Goal: Information Seeking & Learning: Learn about a topic

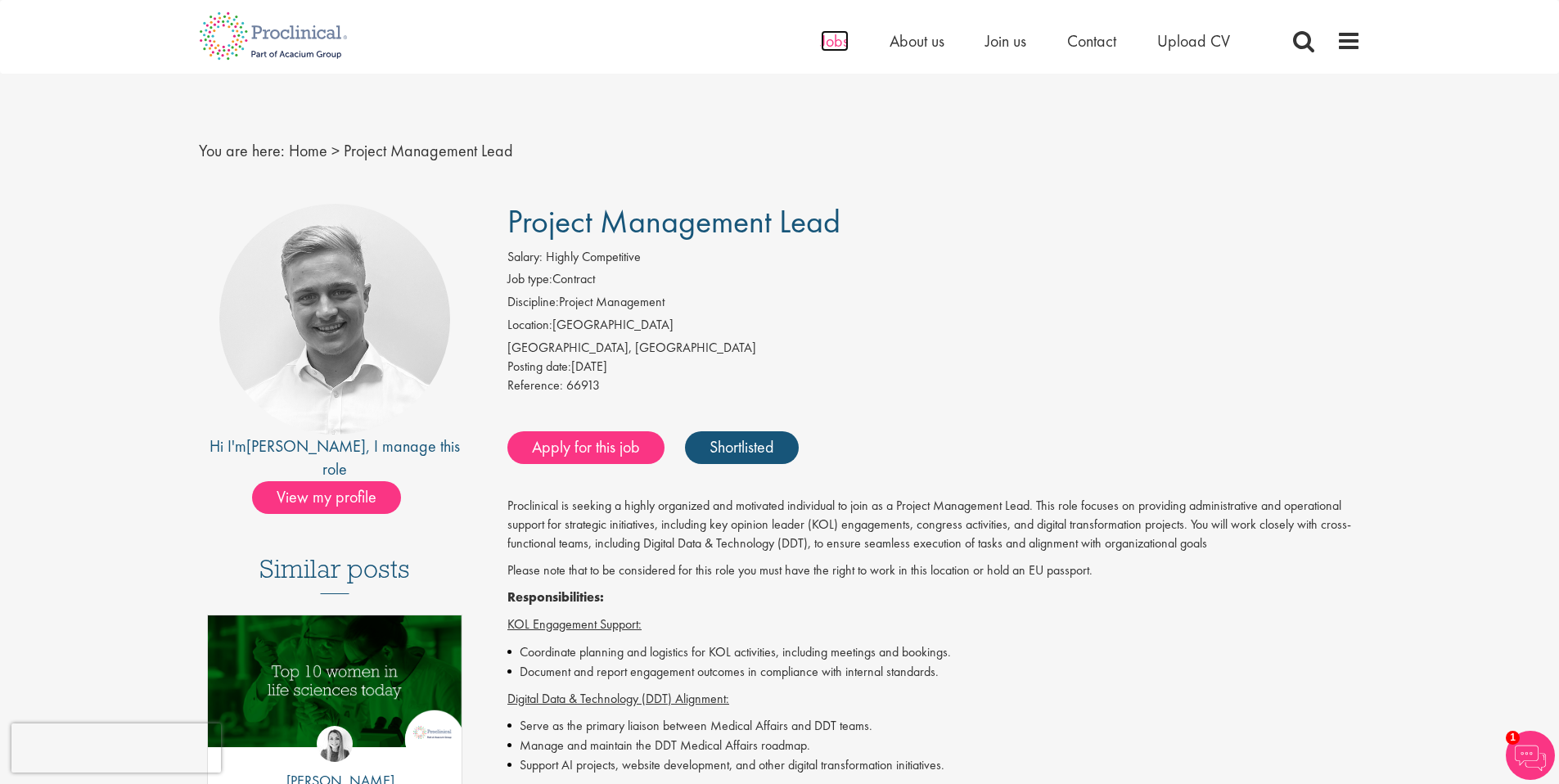
click at [840, 44] on span "Jobs" at bounding box center [835, 40] width 27 height 21
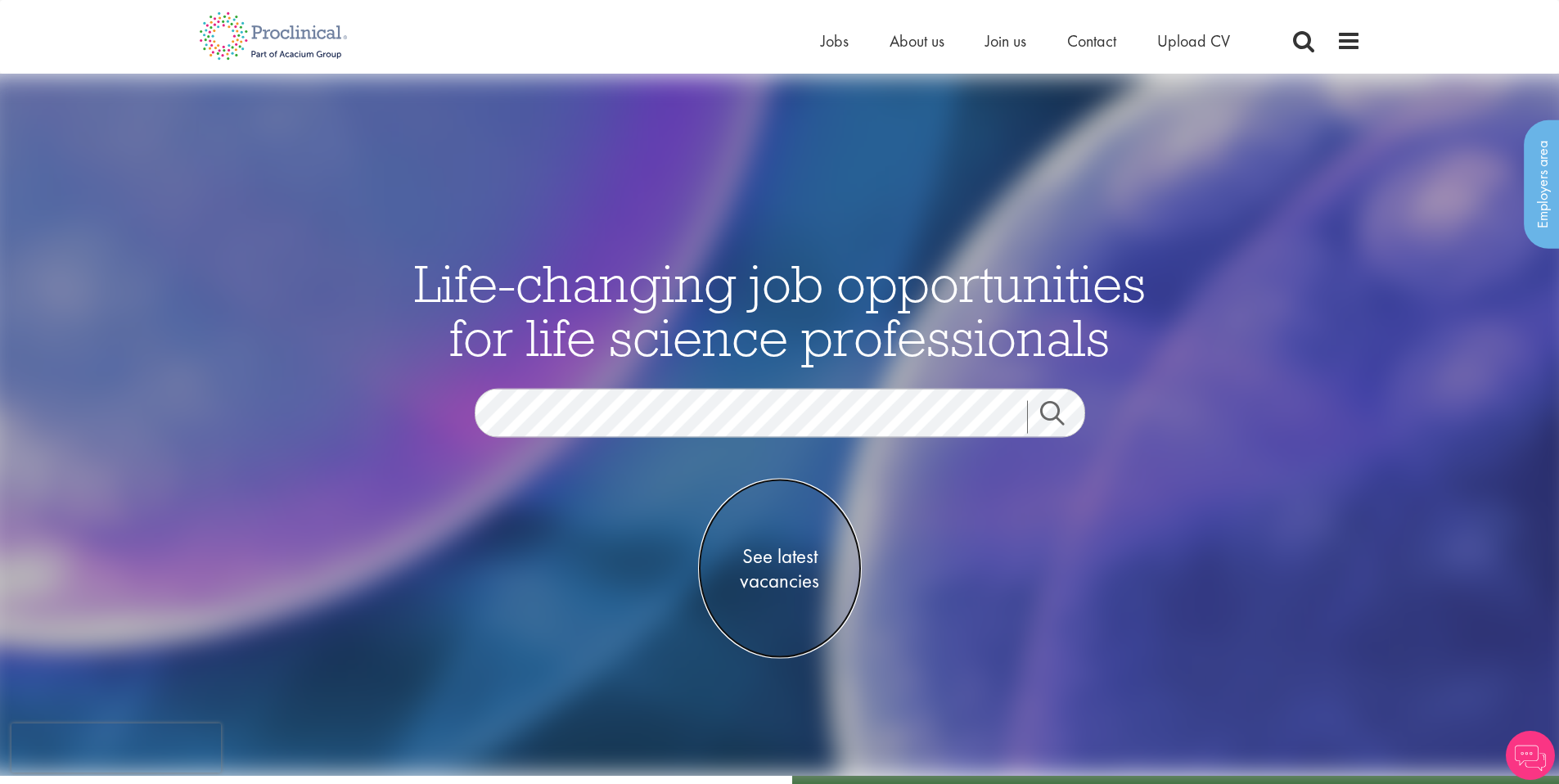
click at [786, 572] on span "See latest vacancies" at bounding box center [780, 568] width 164 height 49
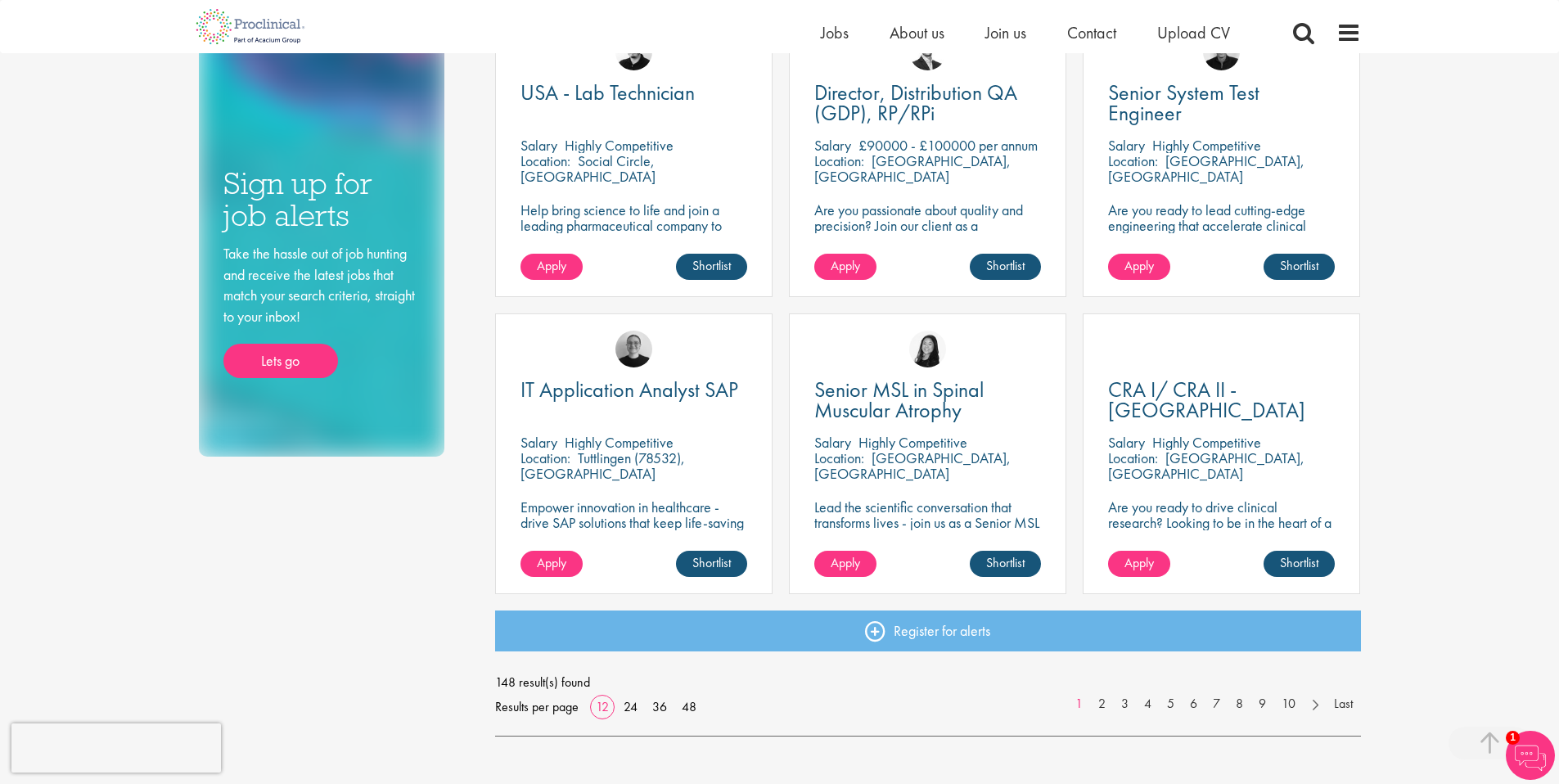
scroll to position [1110, 0]
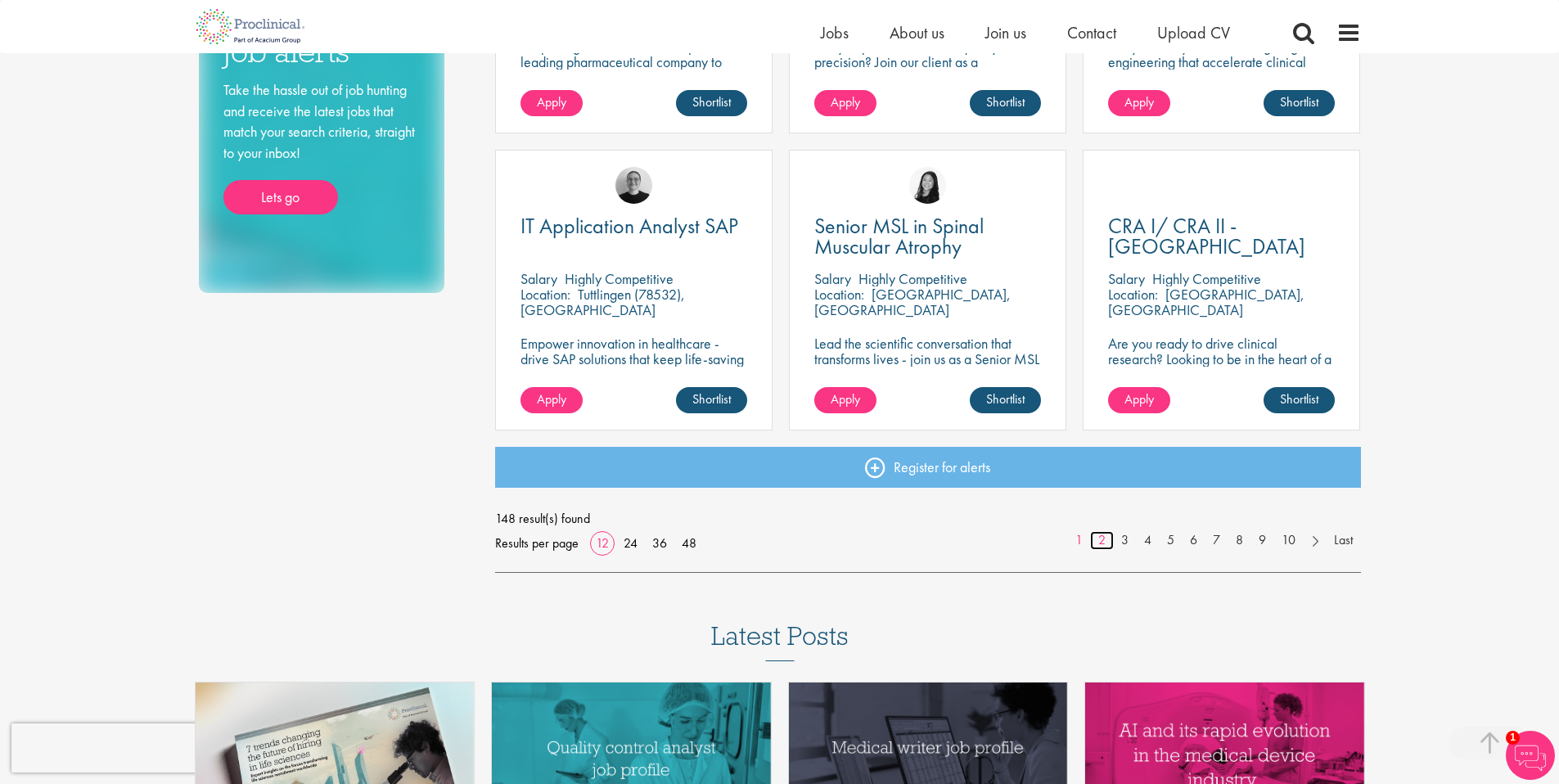
click at [1101, 543] on link "2" at bounding box center [1102, 540] width 24 height 19
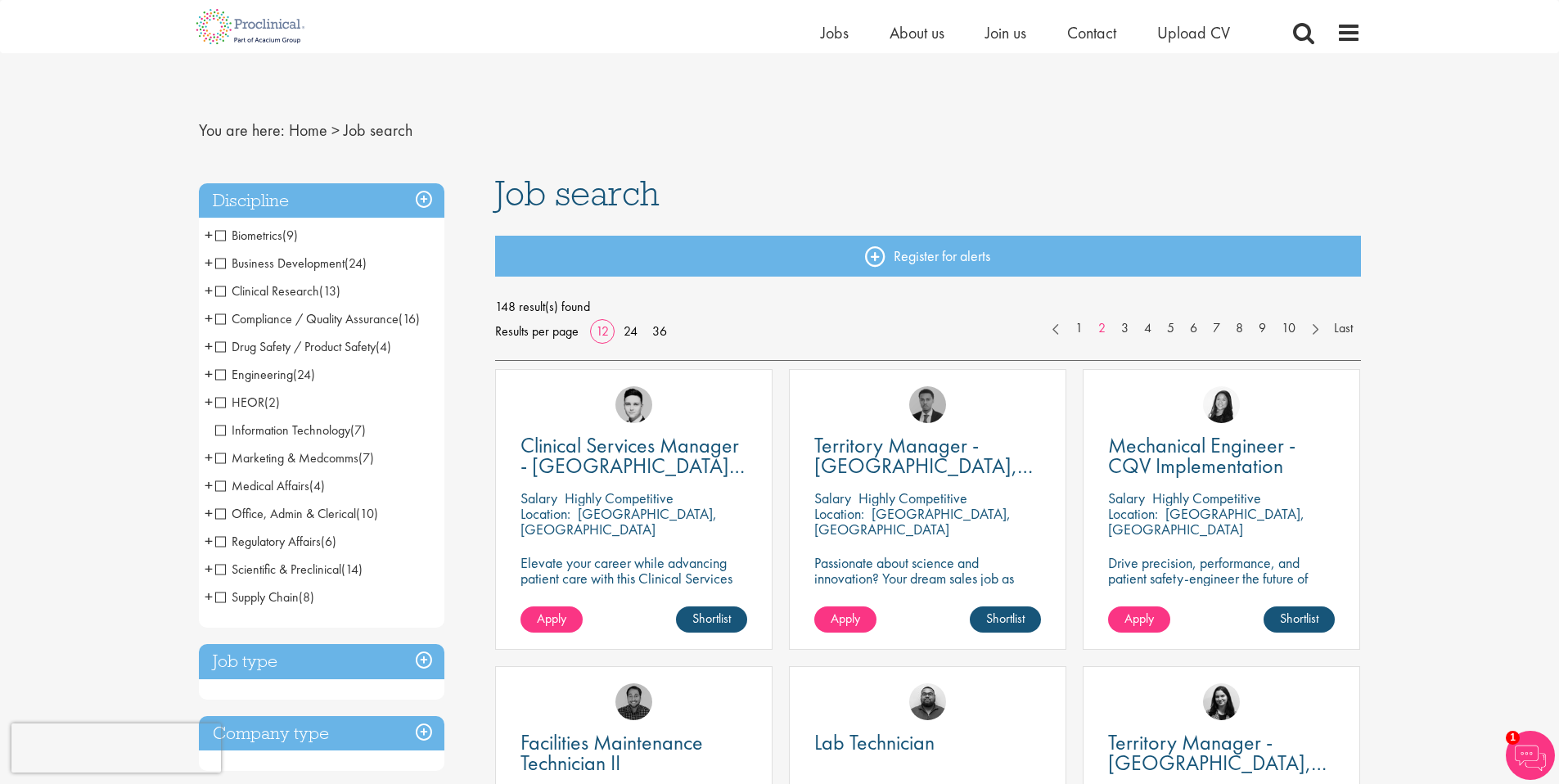
scroll to position [540, 0]
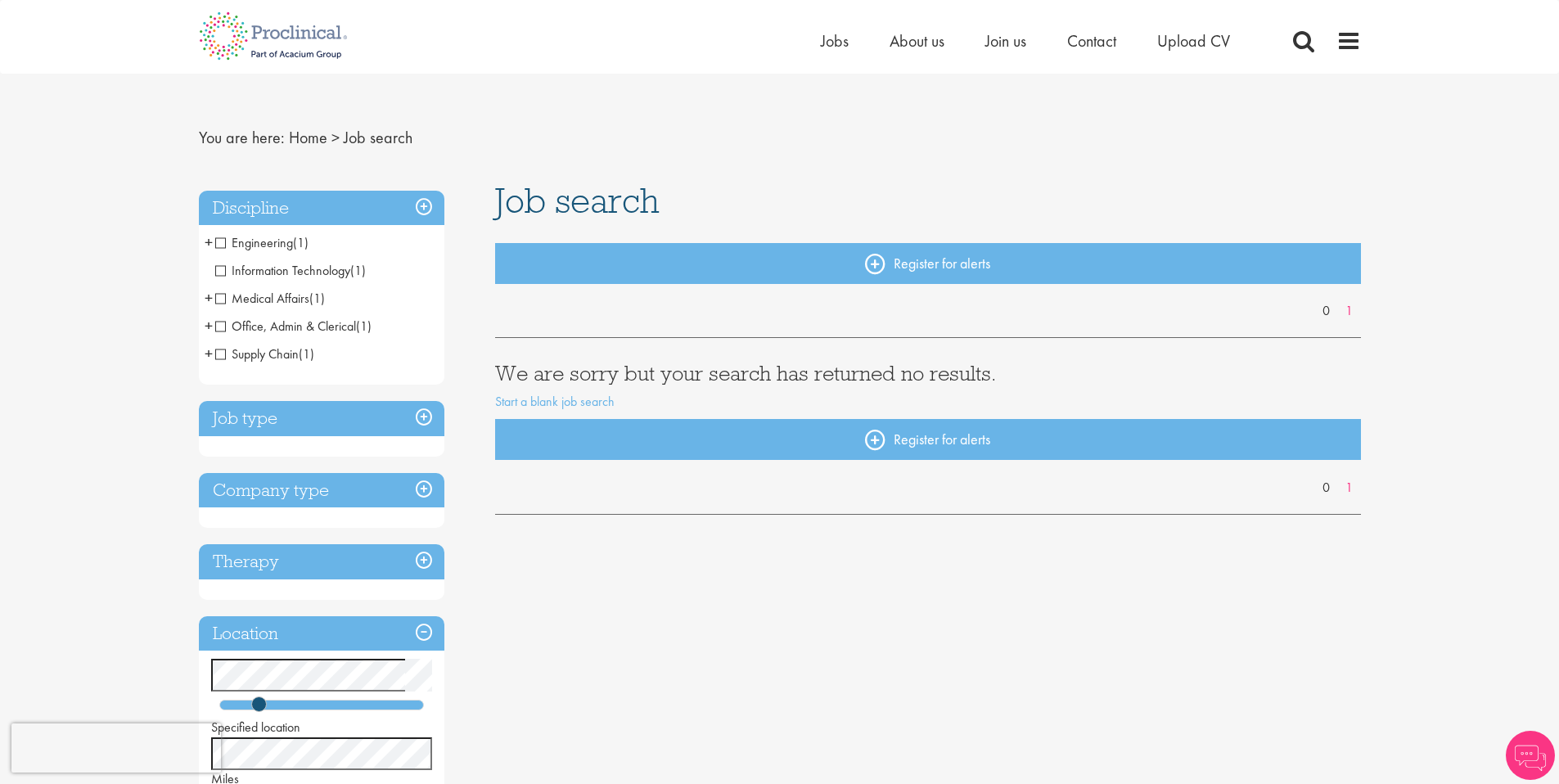
scroll to position [92, 0]
